Goal: Check status: Check status

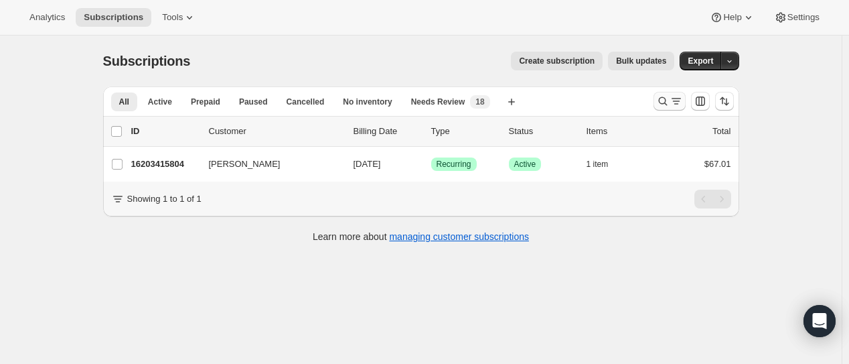
click at [669, 102] on icon "Search and filter results" at bounding box center [662, 100] width 13 height 13
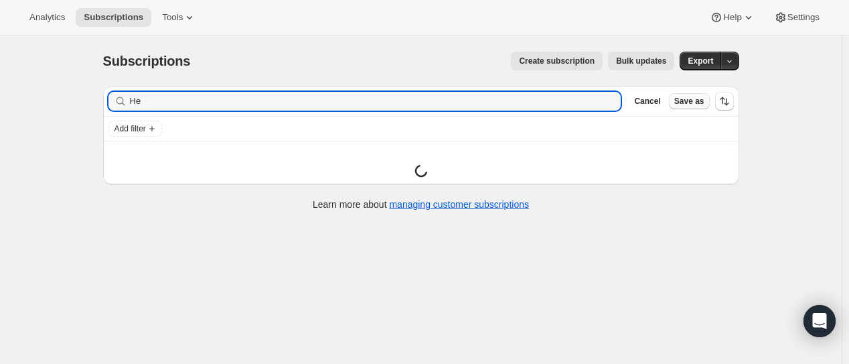
type input "H"
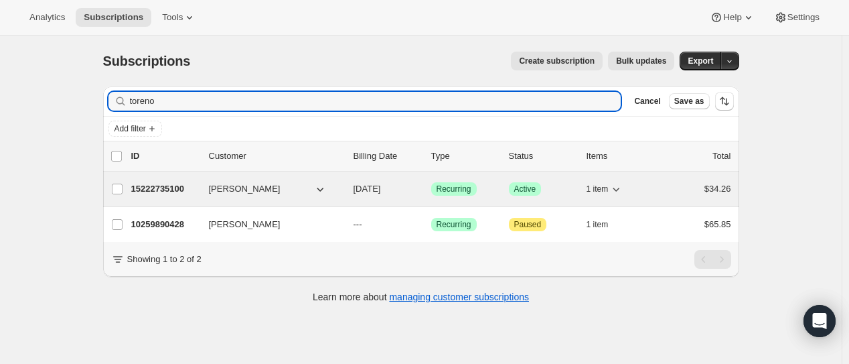
type input "toreno"
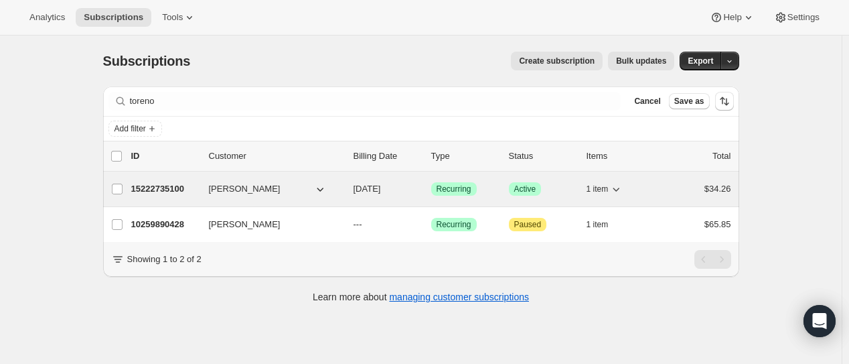
click at [149, 180] on div "15222735100 [PERSON_NAME] [DATE] Success Recurring Success Active 1 item $34.26" at bounding box center [431, 189] width 600 height 19
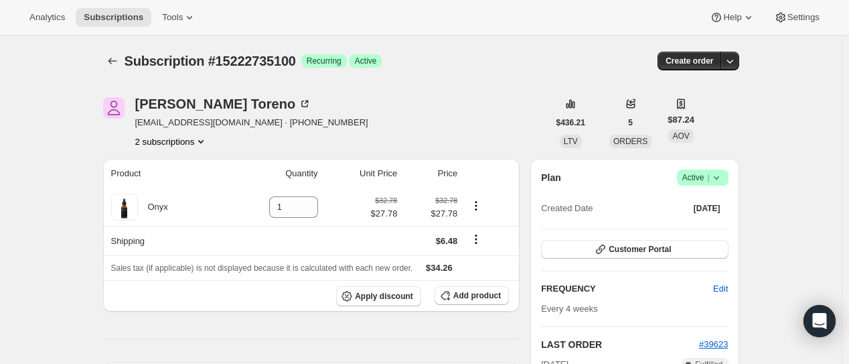
click at [702, 187] on div "Plan Success Active | Created Date [DATE]" at bounding box center [634, 193] width 187 height 48
click at [700, 184] on span "Success Active |" at bounding box center [703, 177] width 52 height 16
click at [709, 212] on button "Pause subscription" at bounding box center [707, 203] width 84 height 21
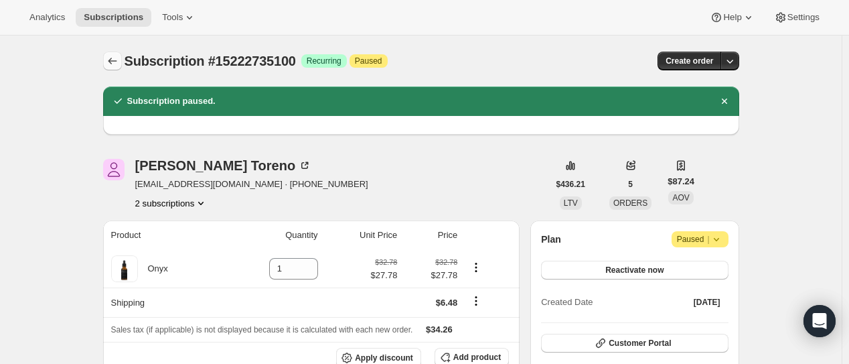
click at [119, 64] on icon "Subscriptions" at bounding box center [112, 60] width 13 height 13
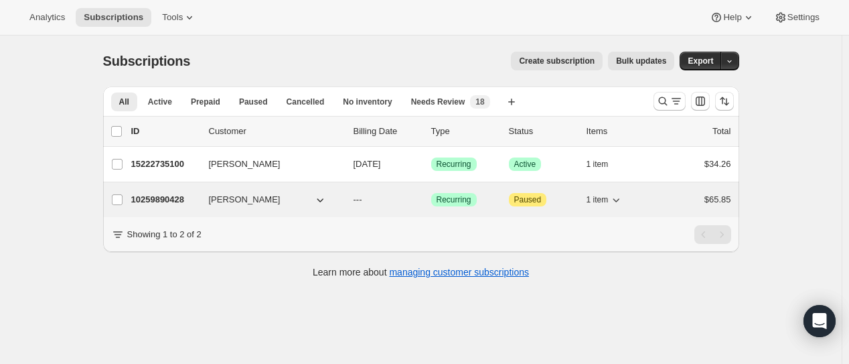
click at [174, 206] on div "10259890428 [PERSON_NAME] --- Success Recurring Attention Paused 1 item $65.85" at bounding box center [431, 199] width 600 height 19
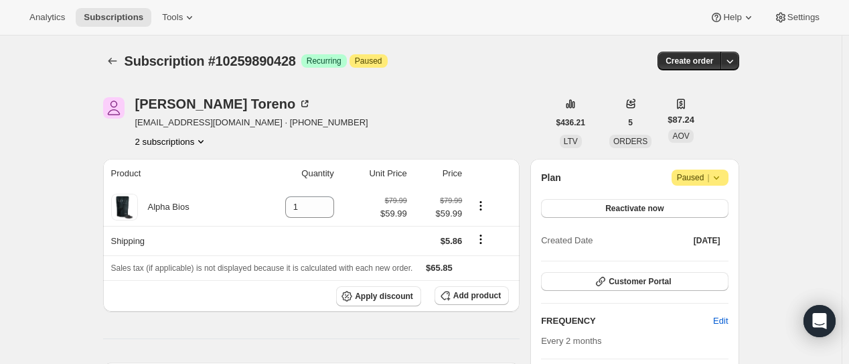
click at [707, 176] on span "Paused |" at bounding box center [700, 177] width 46 height 13
drag, startPoint x: 820, startPoint y: 156, endPoint x: 665, endPoint y: 13, distance: 210.9
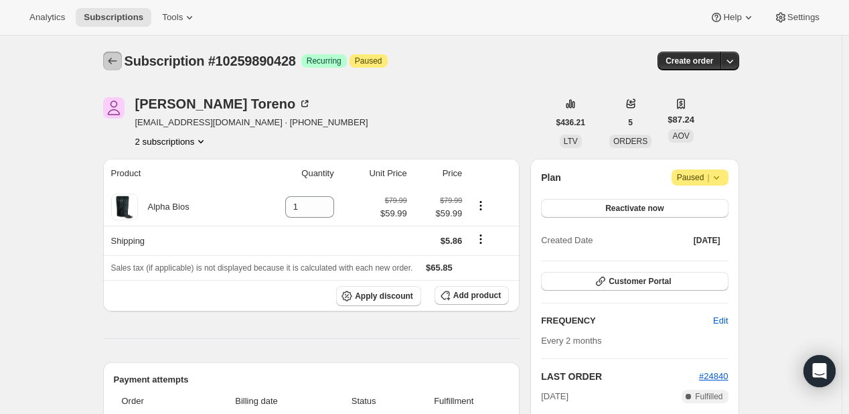
click at [107, 61] on button "Subscriptions" at bounding box center [112, 61] width 19 height 19
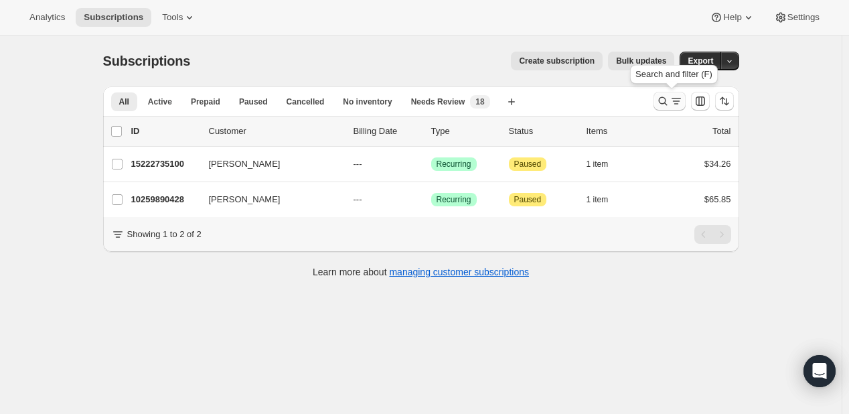
click at [667, 101] on icon "Search and filter results" at bounding box center [663, 101] width 9 height 9
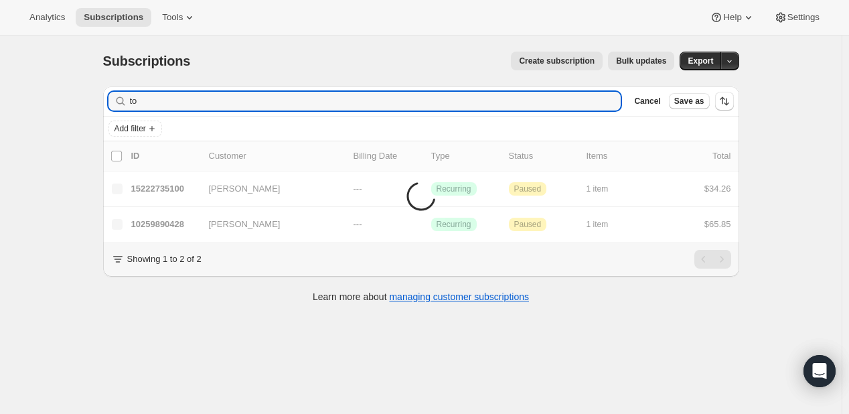
type input "t"
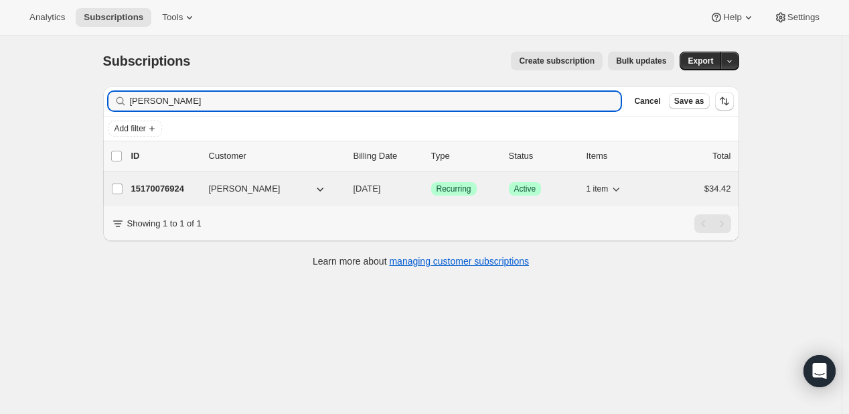
type input "[PERSON_NAME]"
click at [171, 188] on p "15170076924" at bounding box center [164, 188] width 67 height 13
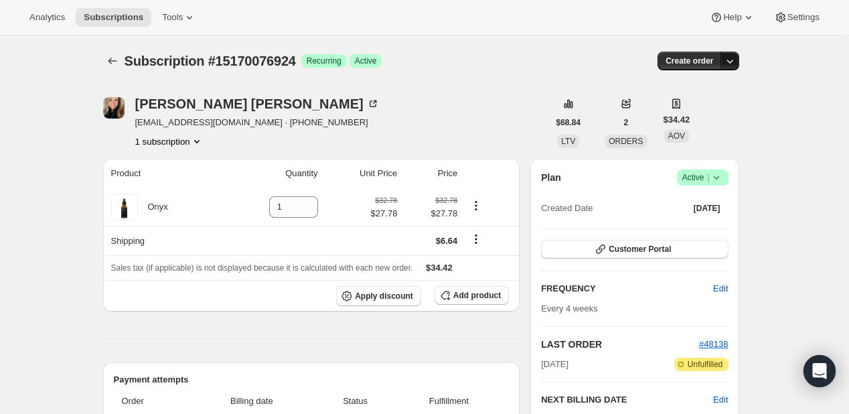
click at [726, 66] on icon "button" at bounding box center [729, 60] width 13 height 13
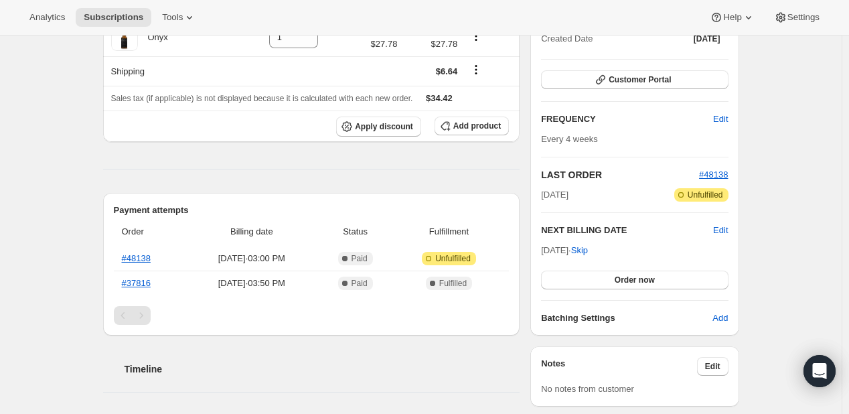
scroll to position [335, 0]
